Goal: Information Seeking & Learning: Learn about a topic

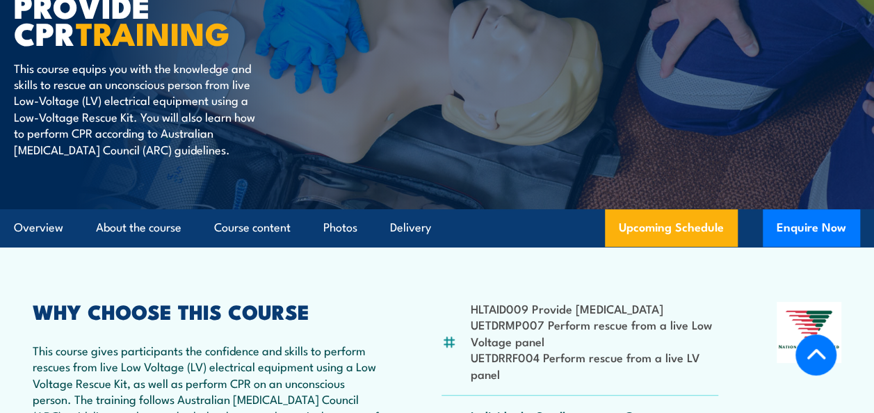
scroll to position [278, 0]
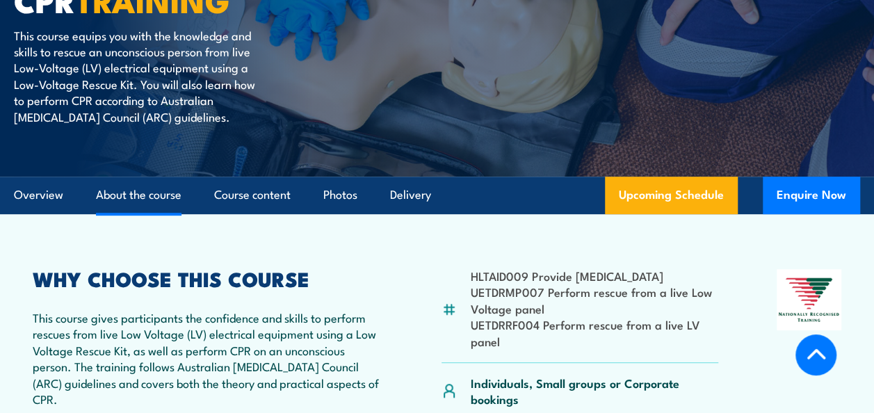
click at [145, 192] on link "About the course" at bounding box center [139, 195] width 86 height 37
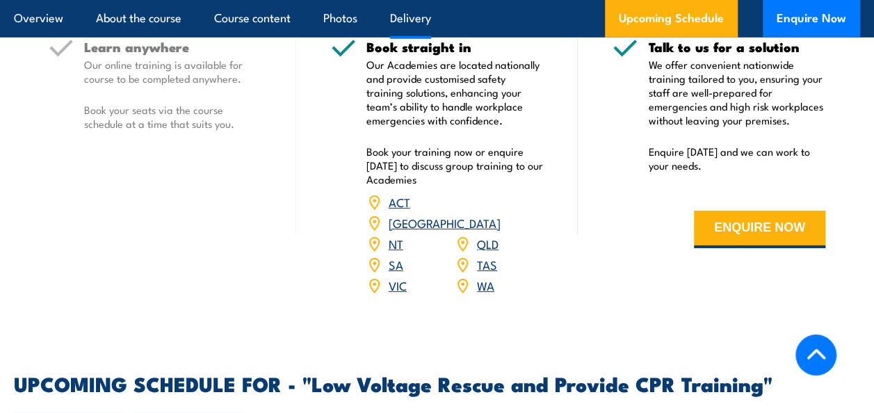
scroll to position [2117, 0]
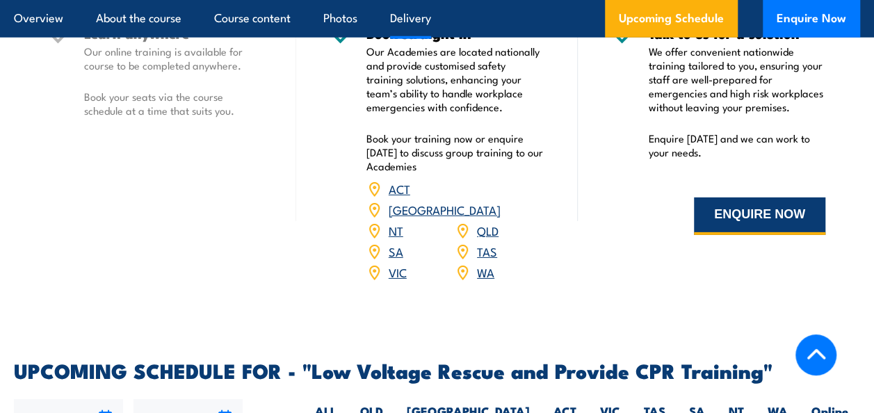
click at [729, 198] on button "ENQUIRE NOW" at bounding box center [759, 217] width 131 height 38
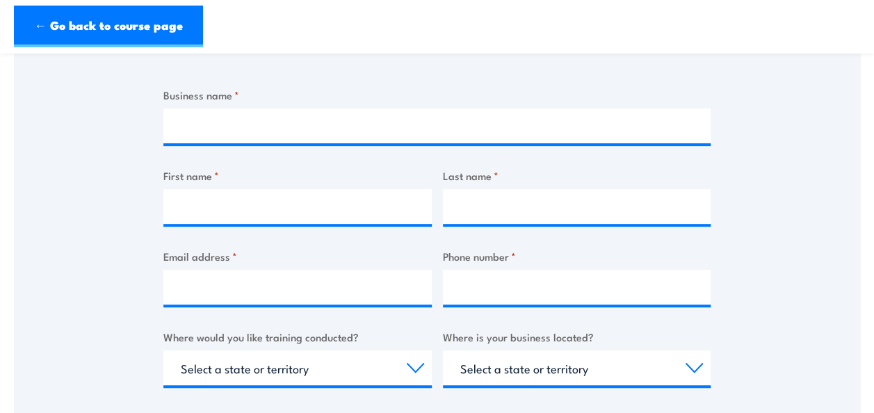
scroll to position [209, 0]
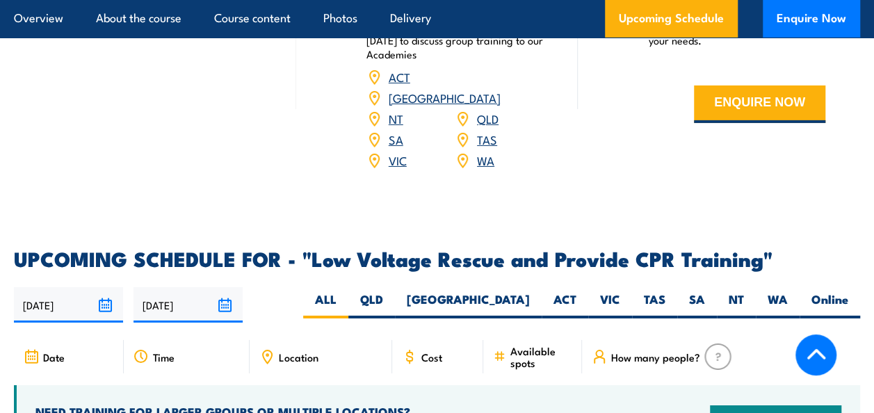
scroll to position [2256, 0]
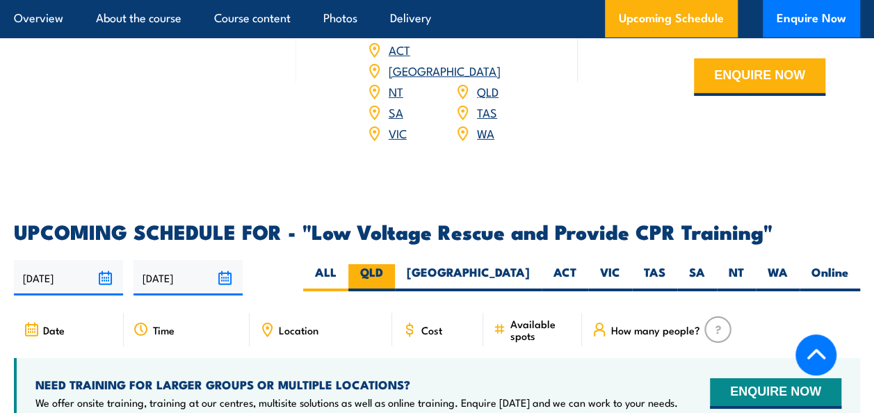
click at [395, 264] on label "QLD" at bounding box center [372, 277] width 47 height 27
click at [392, 264] on input "QLD" at bounding box center [387, 268] width 9 height 9
radio input "true"
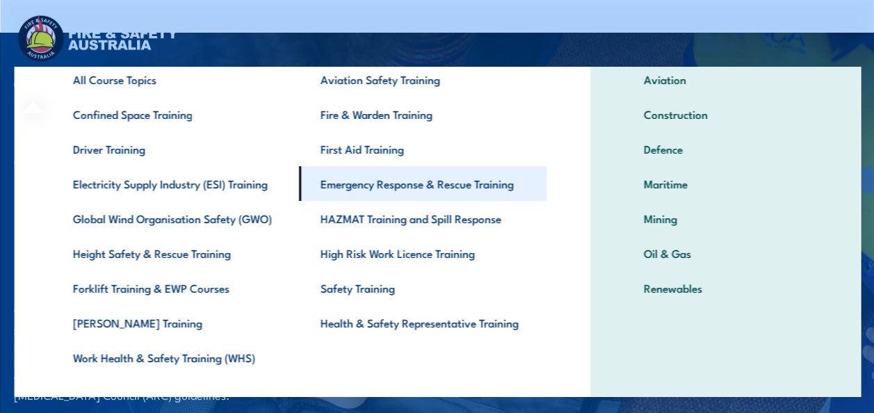
scroll to position [110, 0]
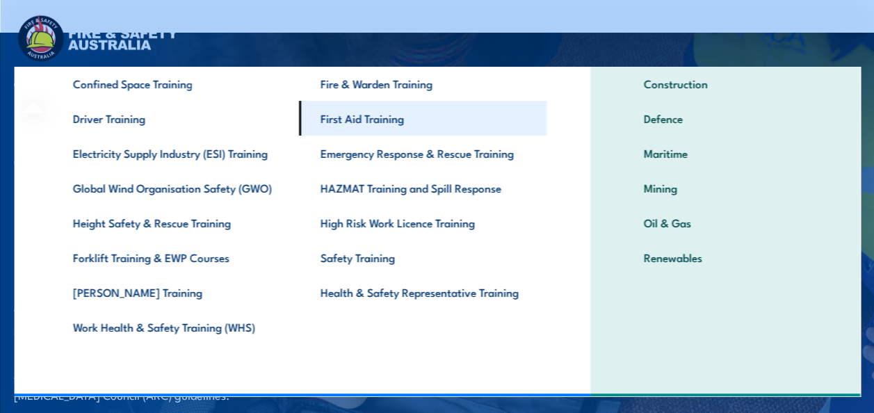
click at [383, 118] on link "First Aid Training" at bounding box center [422, 118] width 248 height 35
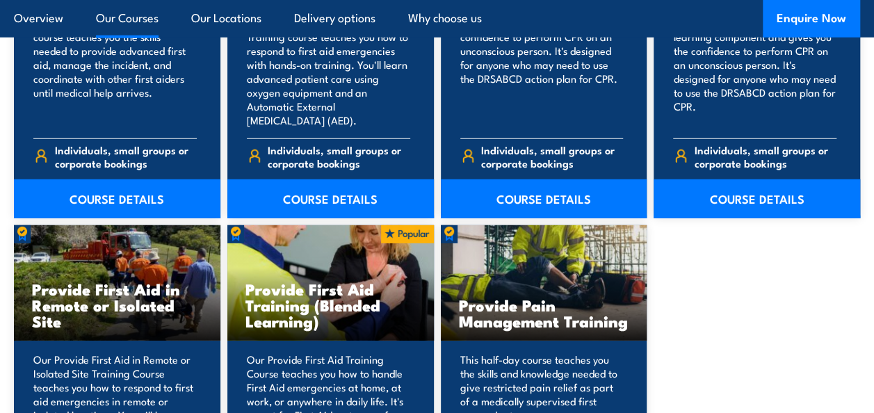
scroll to position [1878, 0]
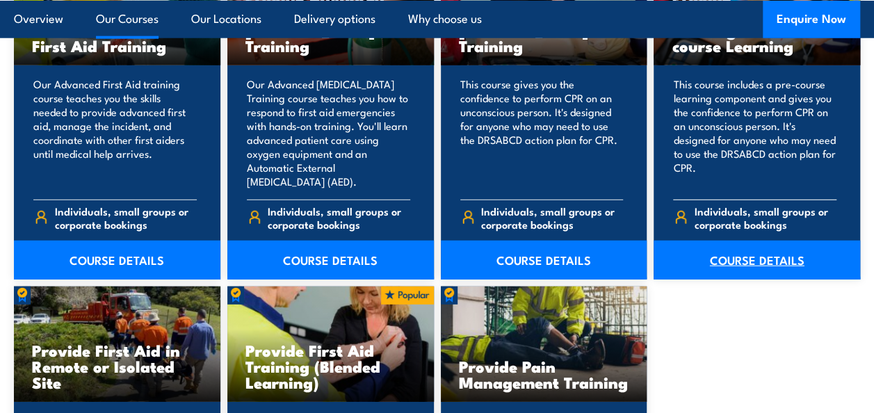
click at [751, 241] on link "COURSE DETAILS" at bounding box center [757, 260] width 207 height 39
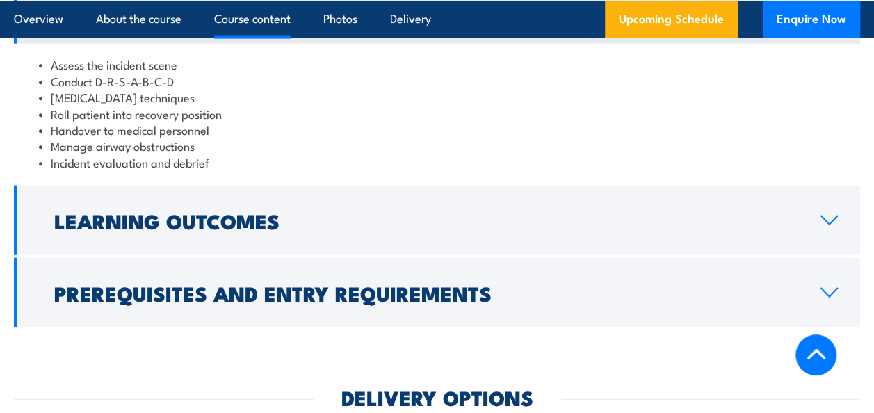
scroll to position [1600, 0]
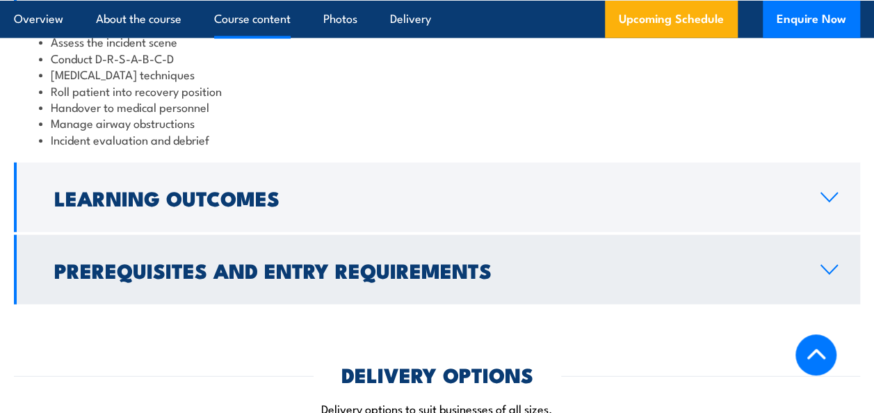
drag, startPoint x: 835, startPoint y: 306, endPoint x: 802, endPoint y: 305, distance: 32.7
click at [834, 305] on link "Prerequisites and Entry Requirements" at bounding box center [437, 270] width 847 height 70
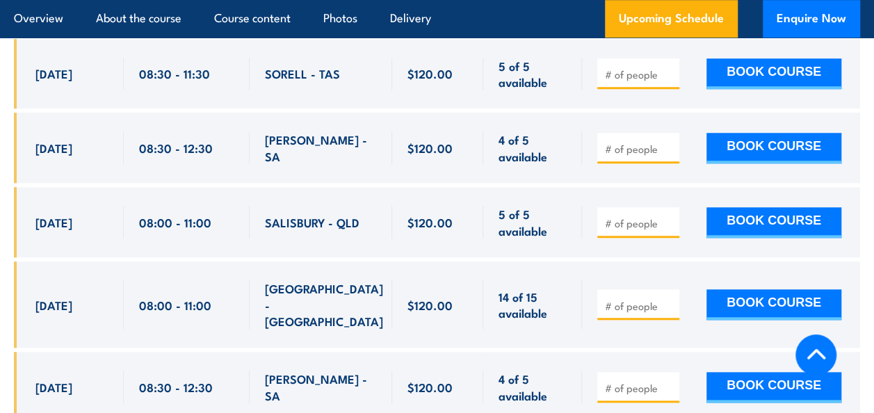
scroll to position [3061, 0]
